Goal: Find specific page/section: Find specific page/section

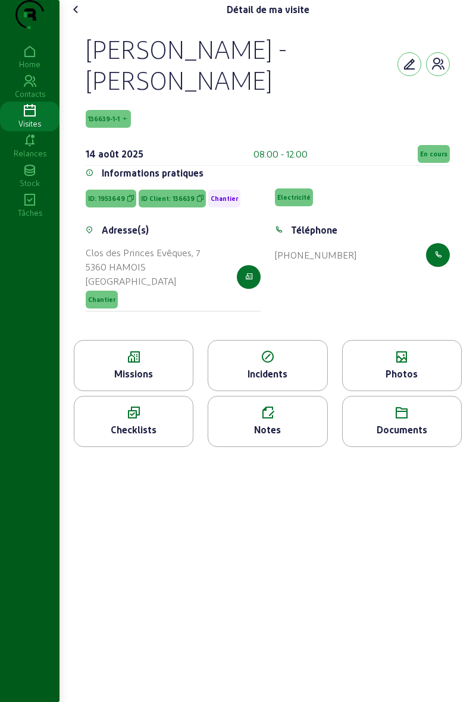
click at [80, 17] on icon at bounding box center [76, 9] width 14 height 14
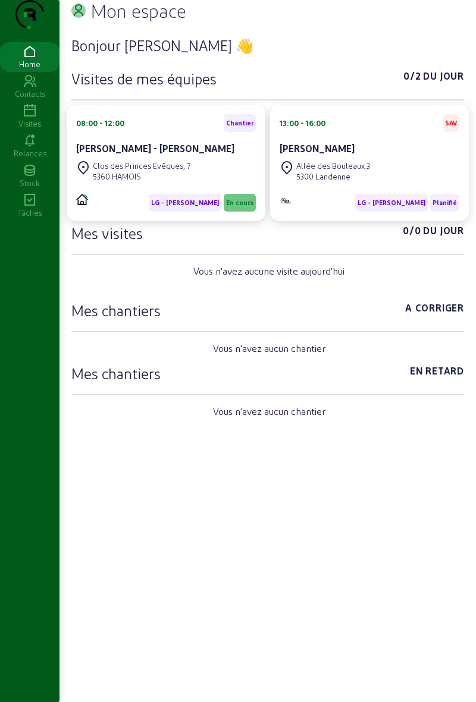
click at [36, 129] on div "Visites" at bounding box center [29, 123] width 59 height 11
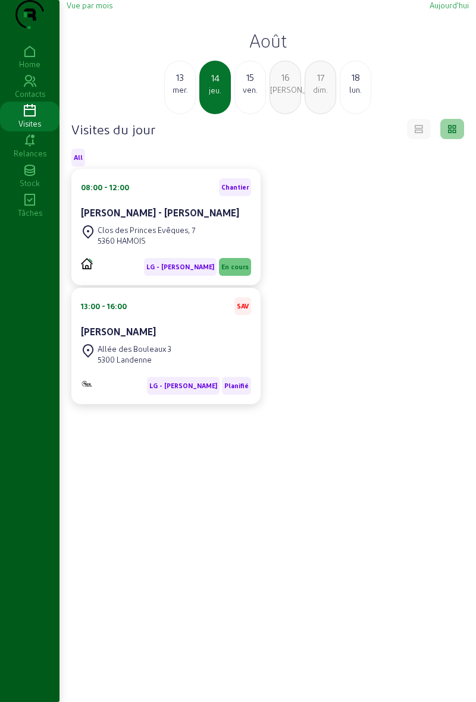
click at [354, 84] on div "18" at bounding box center [355, 77] width 30 height 14
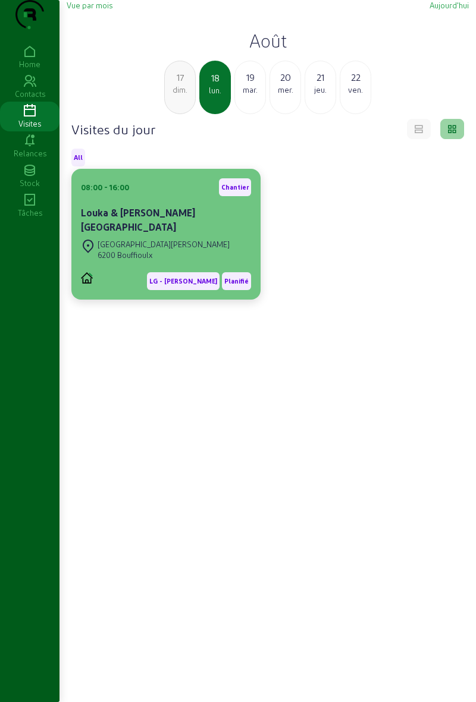
click at [209, 234] on div "Louka & [PERSON_NAME][GEOGRAPHIC_DATA]" at bounding box center [166, 220] width 170 height 29
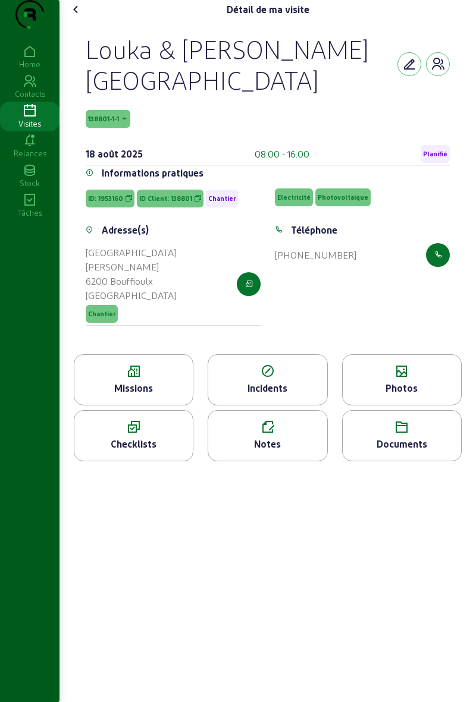
click at [166, 390] on div "Missions" at bounding box center [133, 388] width 118 height 14
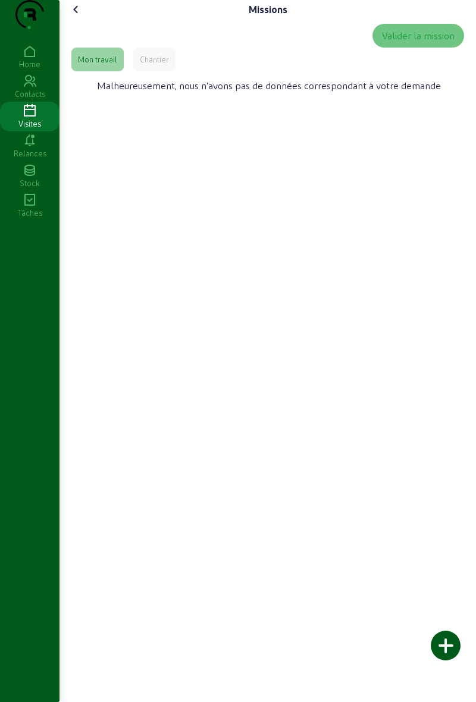
click at [164, 71] on div "Chantier" at bounding box center [154, 60] width 42 height 24
click at [83, 17] on icon at bounding box center [76, 9] width 14 height 14
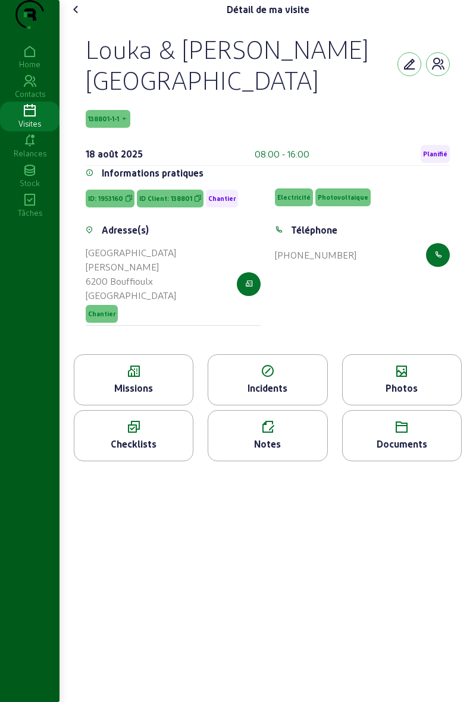
click at [403, 394] on div "Photos" at bounding box center [401, 388] width 118 height 14
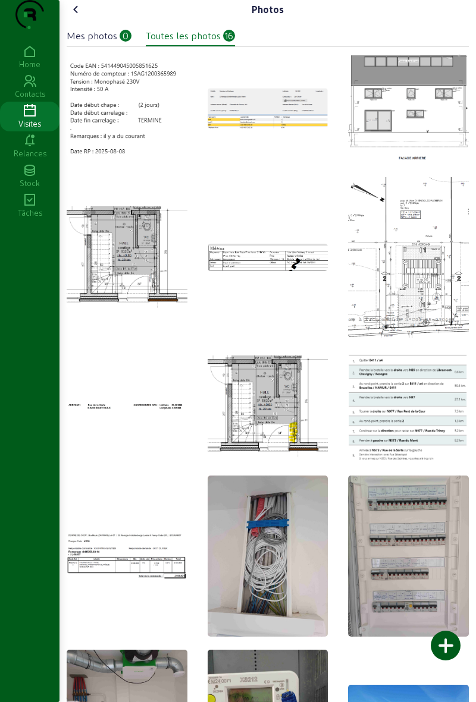
click at [80, 17] on icon at bounding box center [76, 9] width 14 height 14
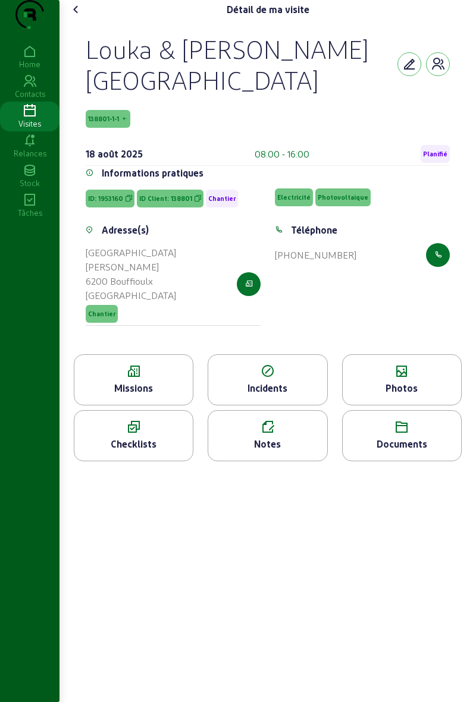
click at [83, 17] on icon at bounding box center [76, 9] width 14 height 14
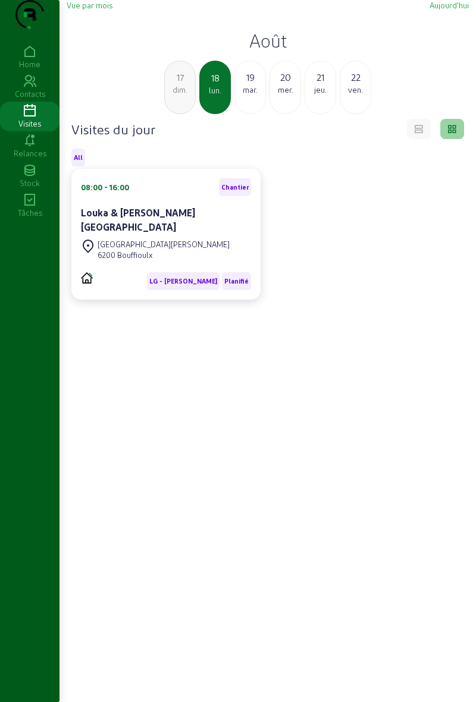
click at [172, 95] on div "dim." at bounding box center [180, 89] width 30 height 11
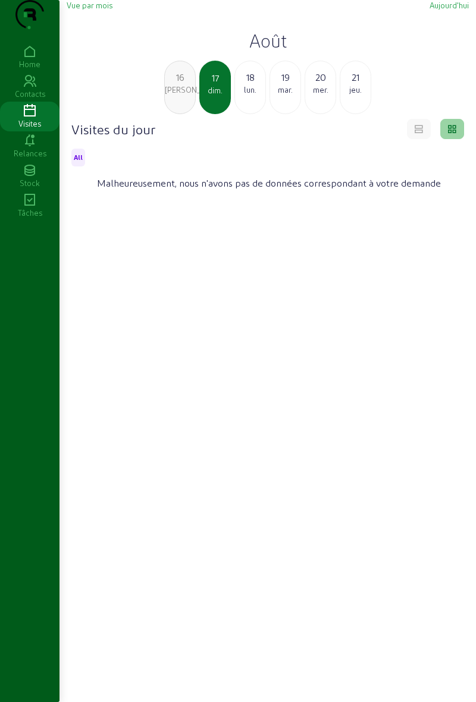
click at [183, 95] on div "[PERSON_NAME]." at bounding box center [180, 89] width 30 height 11
click at [183, 95] on div "ven." at bounding box center [180, 89] width 30 height 11
click at [183, 84] on div "14" at bounding box center [180, 77] width 30 height 14
